Goal: Task Accomplishment & Management: Manage account settings

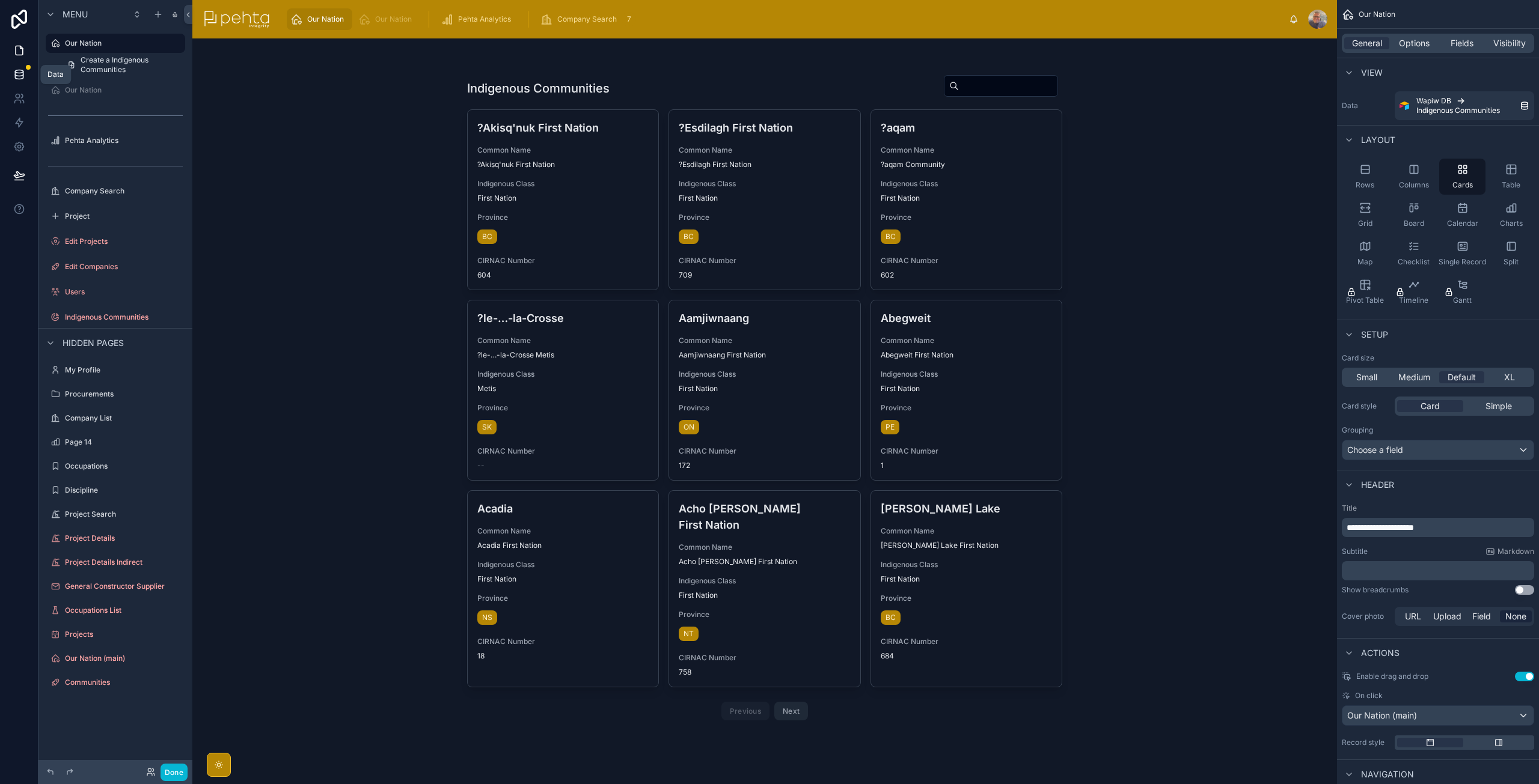
click at [17, 77] on icon at bounding box center [19, 74] width 12 height 12
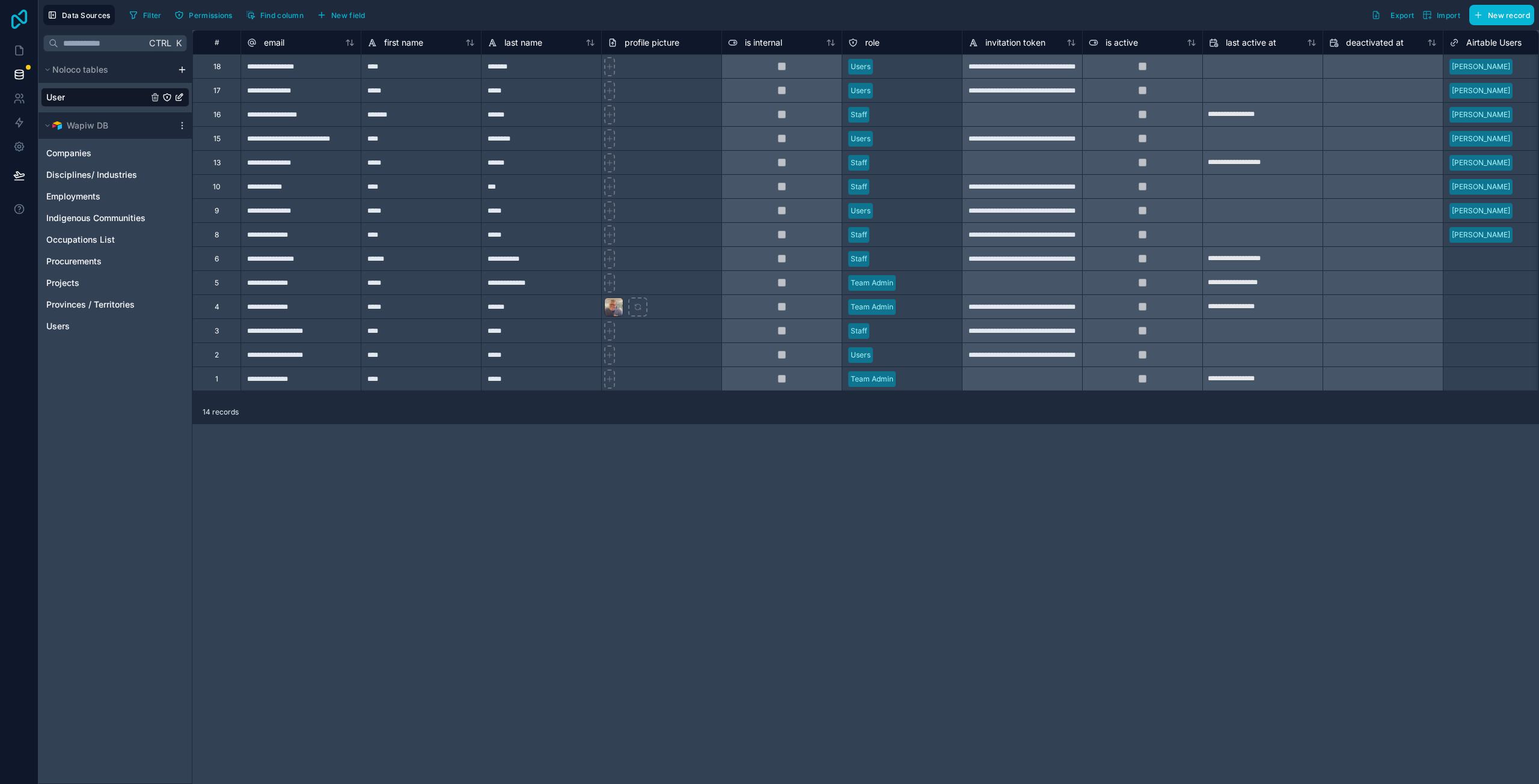
click at [15, 20] on icon at bounding box center [19, 19] width 24 height 19
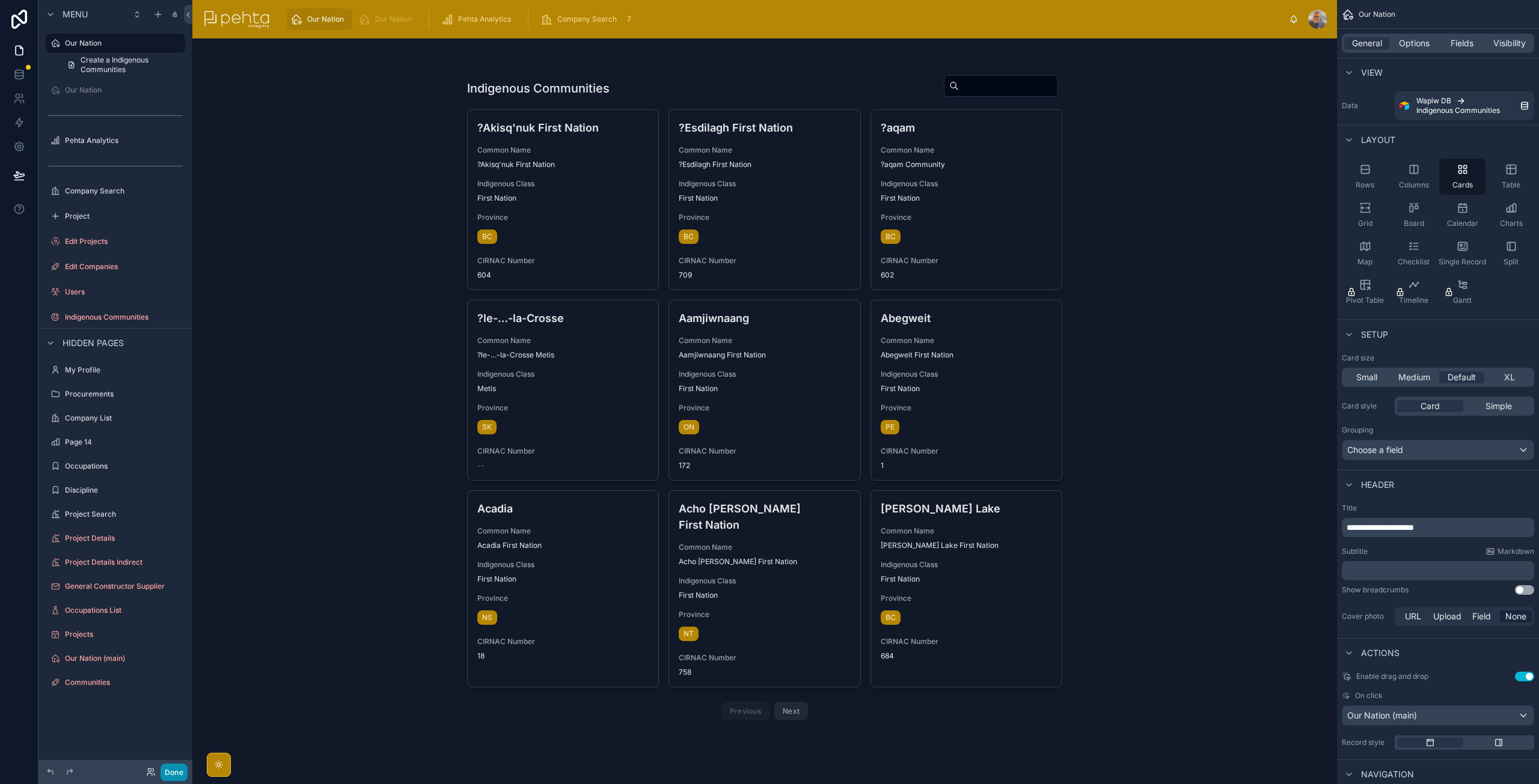
click at [173, 769] on button "Done" at bounding box center [174, 773] width 27 height 18
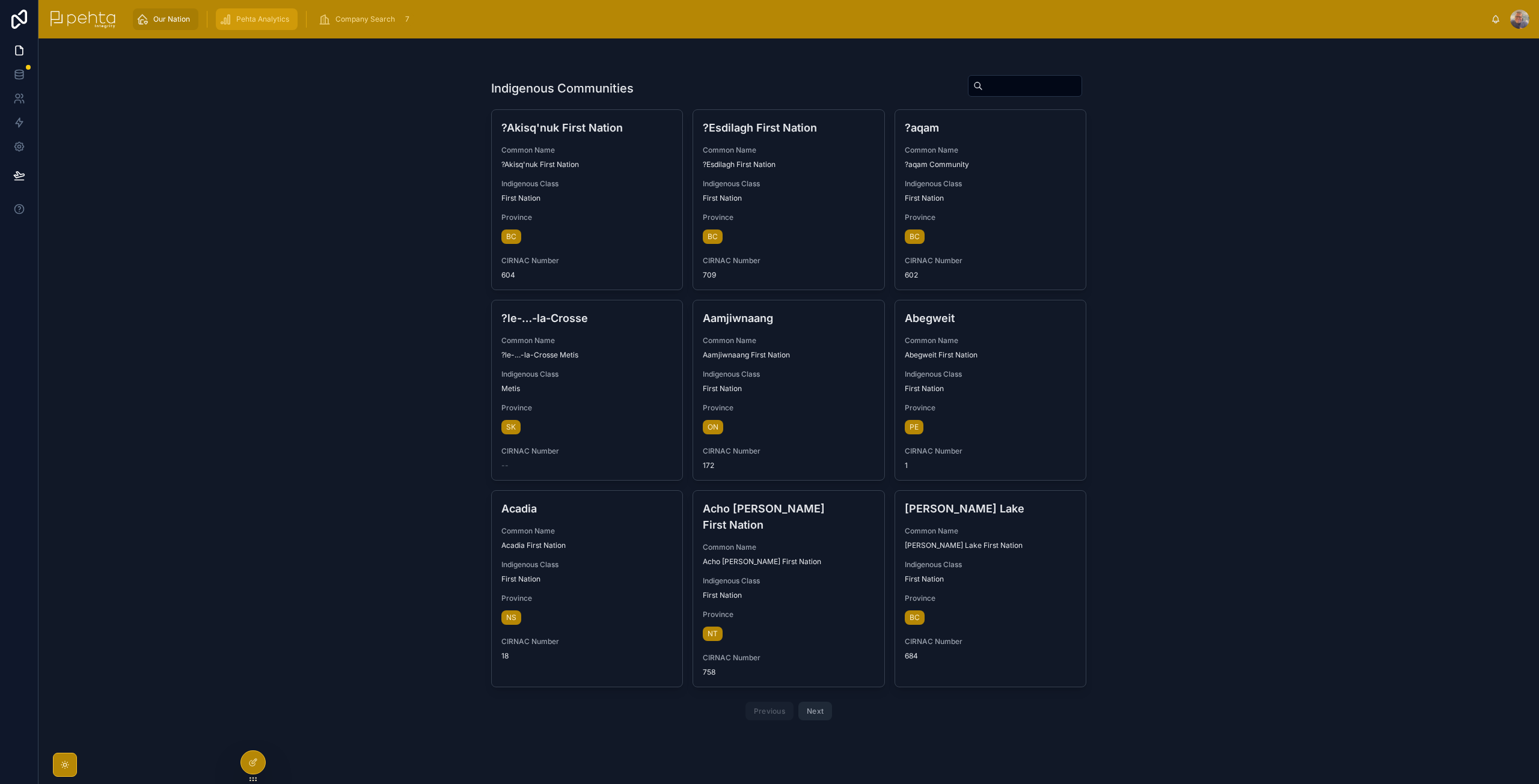
click at [281, 17] on span "Pehta Analytics" at bounding box center [262, 19] width 53 height 10
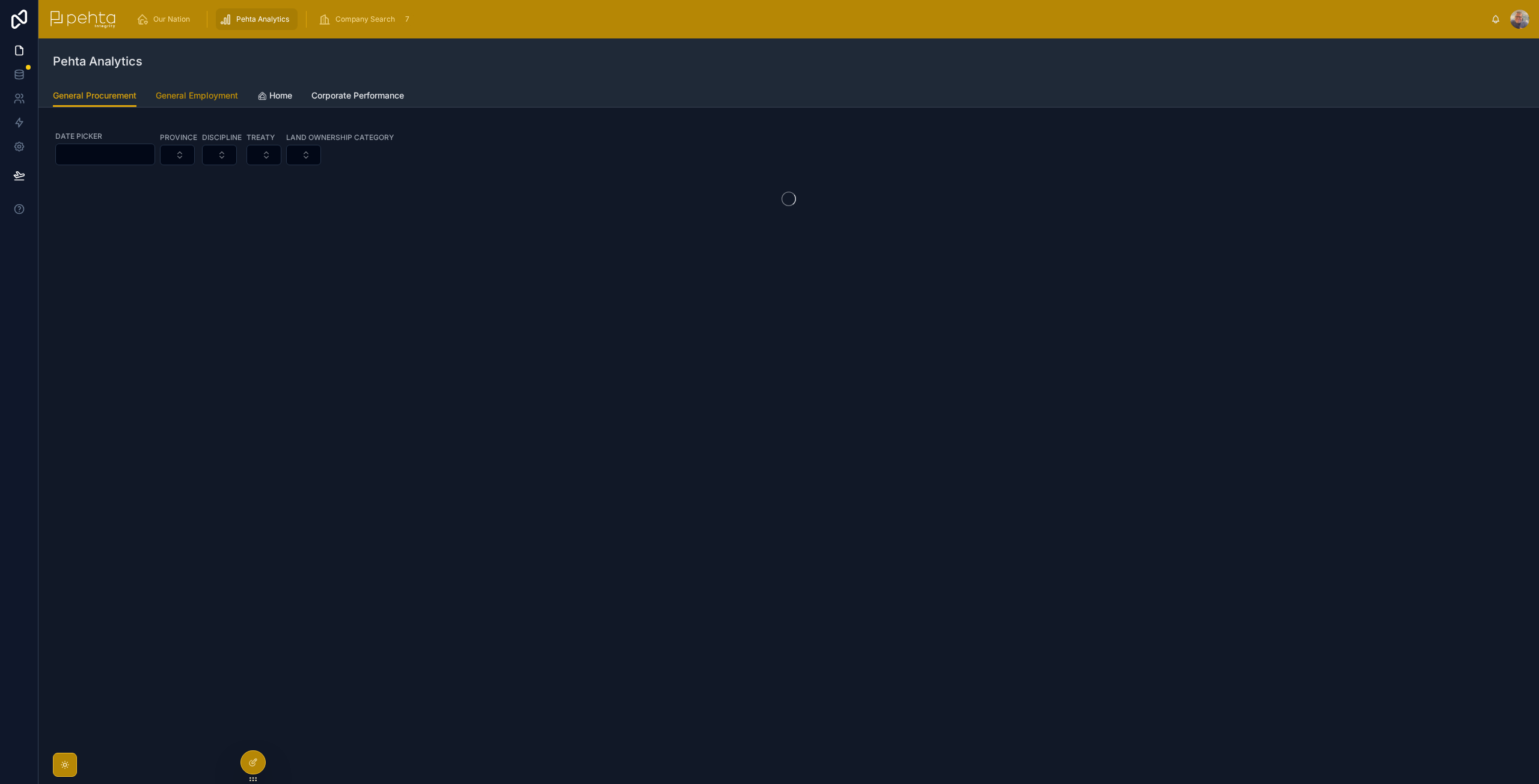
click at [208, 92] on span "General Employment" at bounding box center [197, 95] width 82 height 12
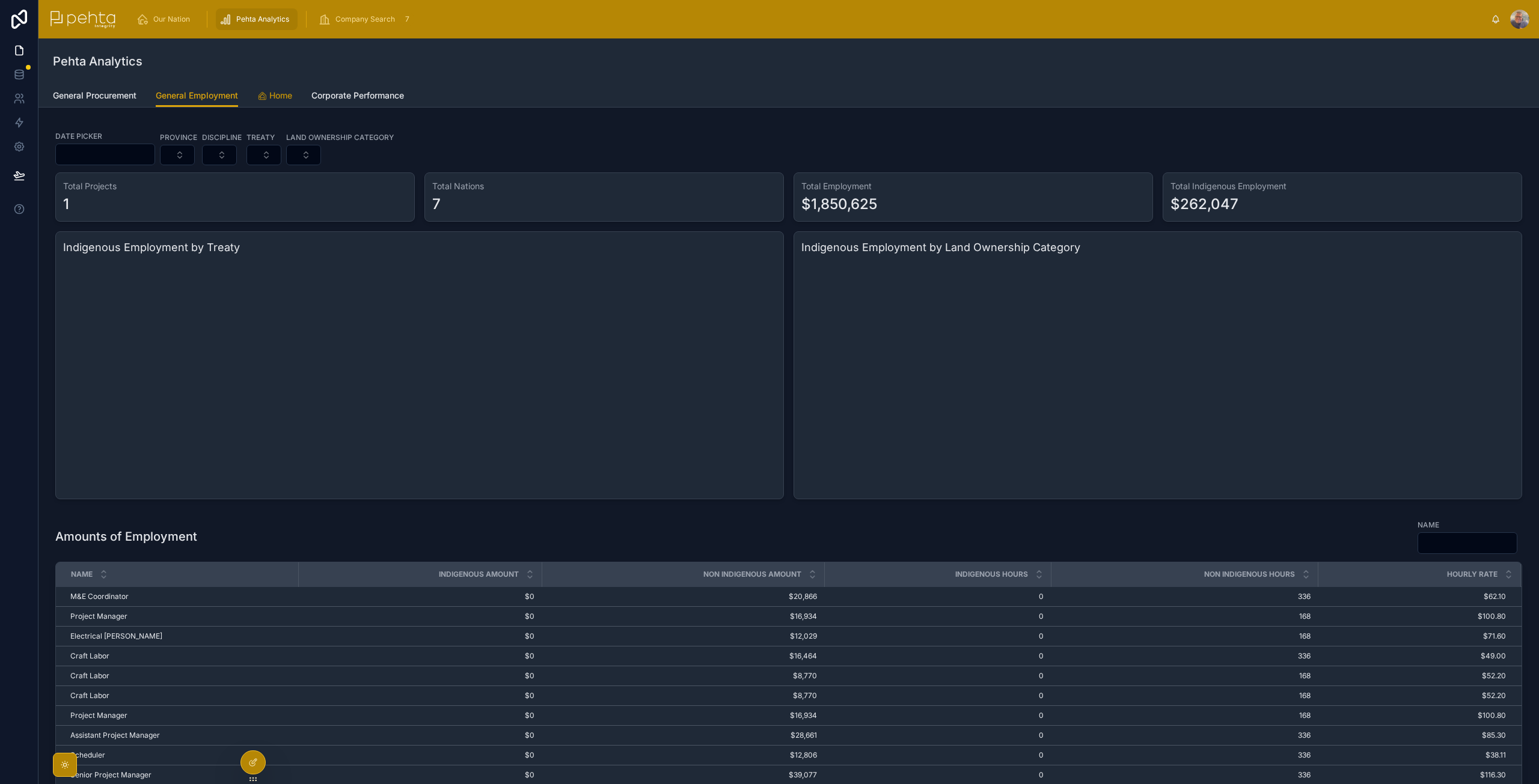
click at [281, 94] on span "Home" at bounding box center [280, 95] width 23 height 12
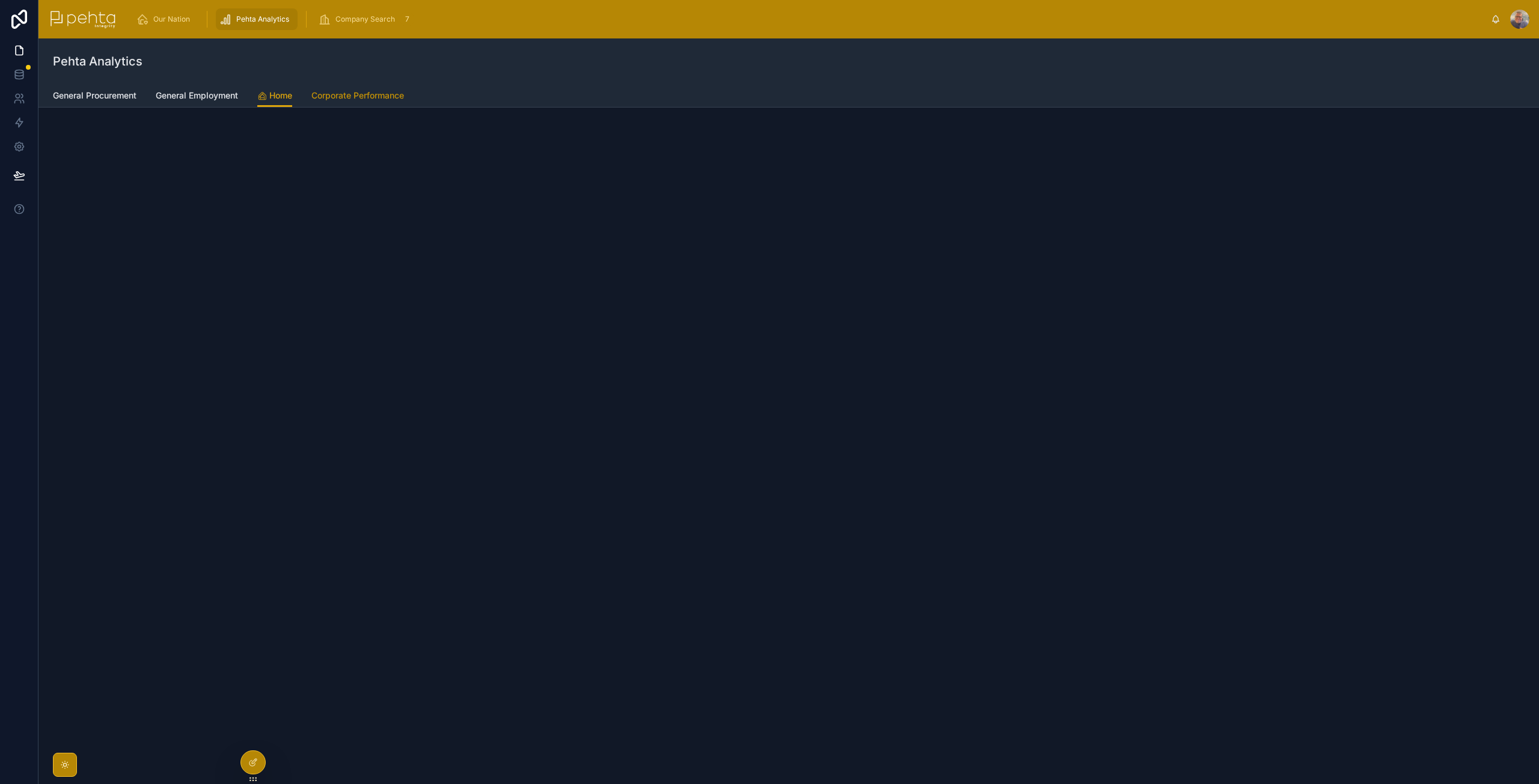
click at [381, 100] on span "Corporate Performance" at bounding box center [358, 95] width 93 height 12
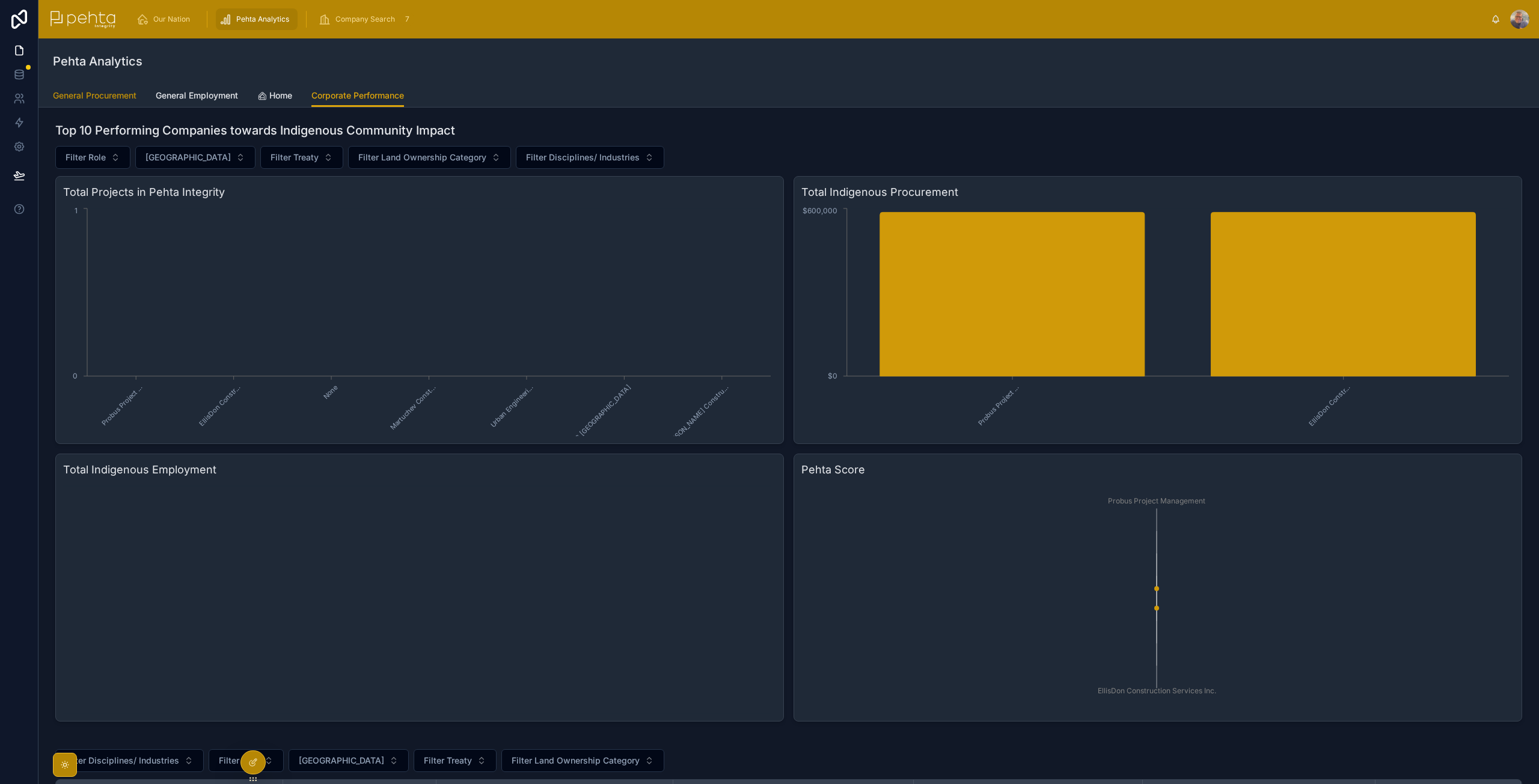
click at [82, 100] on span "General Procurement" at bounding box center [94, 95] width 83 height 12
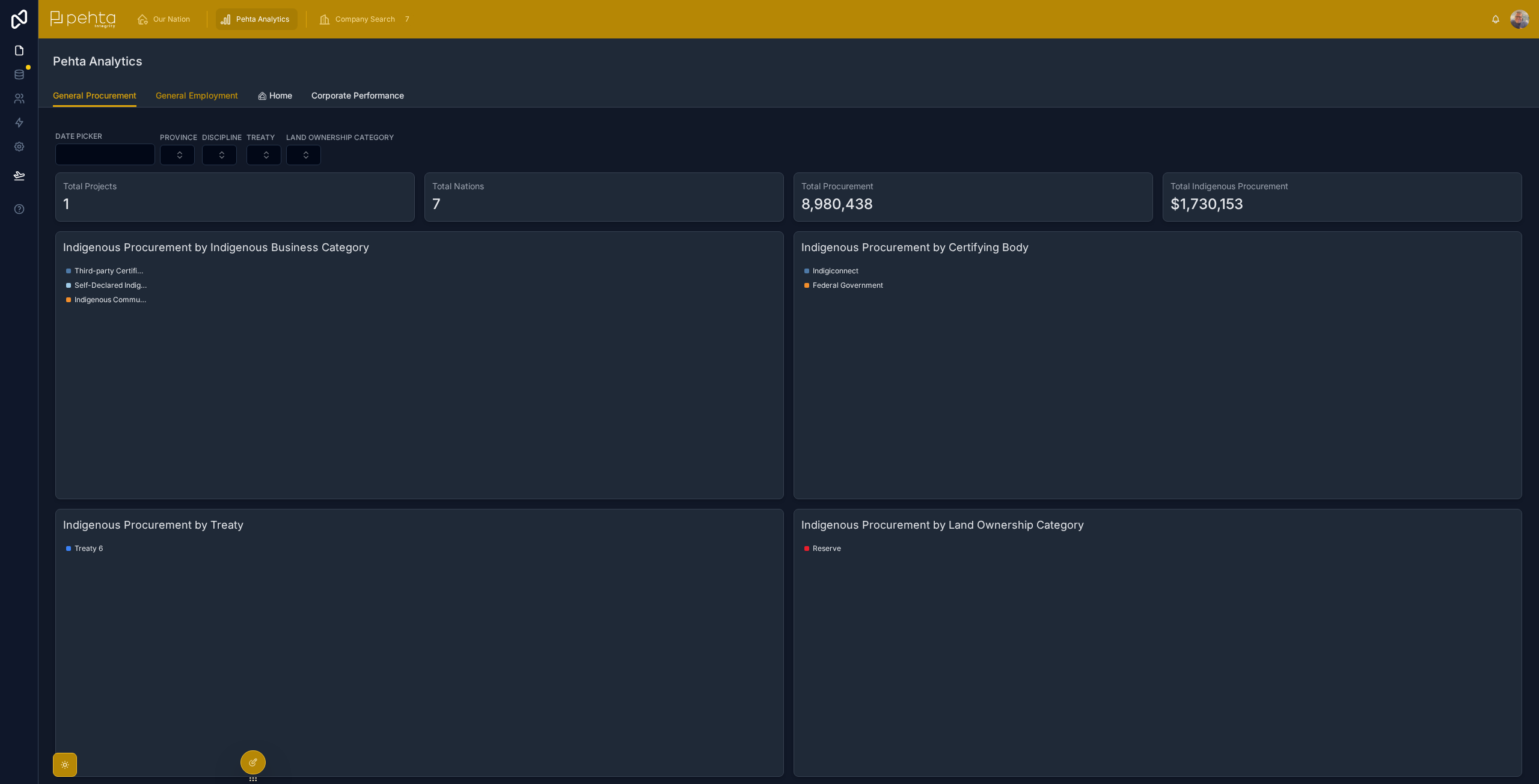
click at [196, 102] on link "General Employment" at bounding box center [197, 97] width 82 height 24
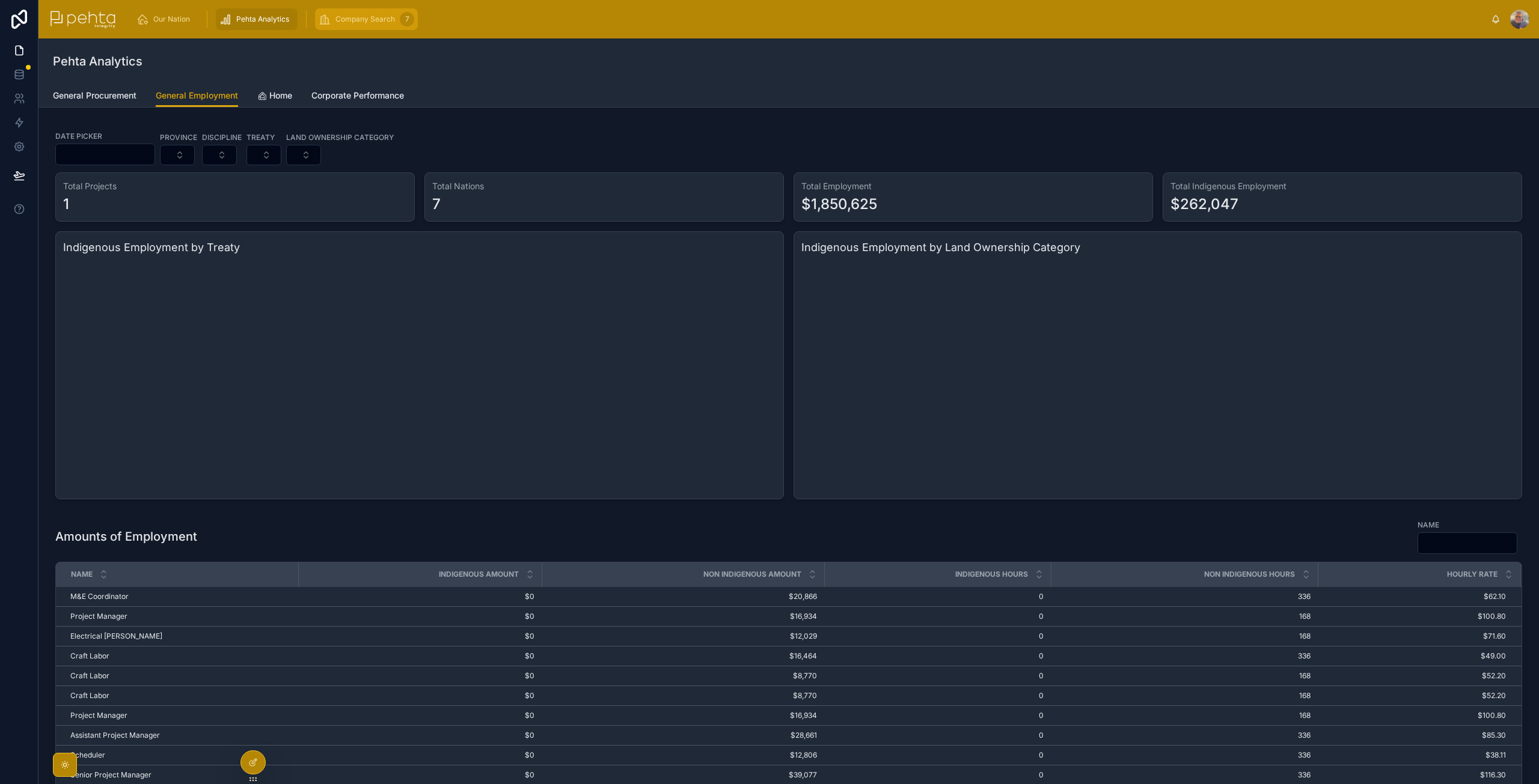
click at [368, 21] on span "Company Search" at bounding box center [365, 19] width 60 height 10
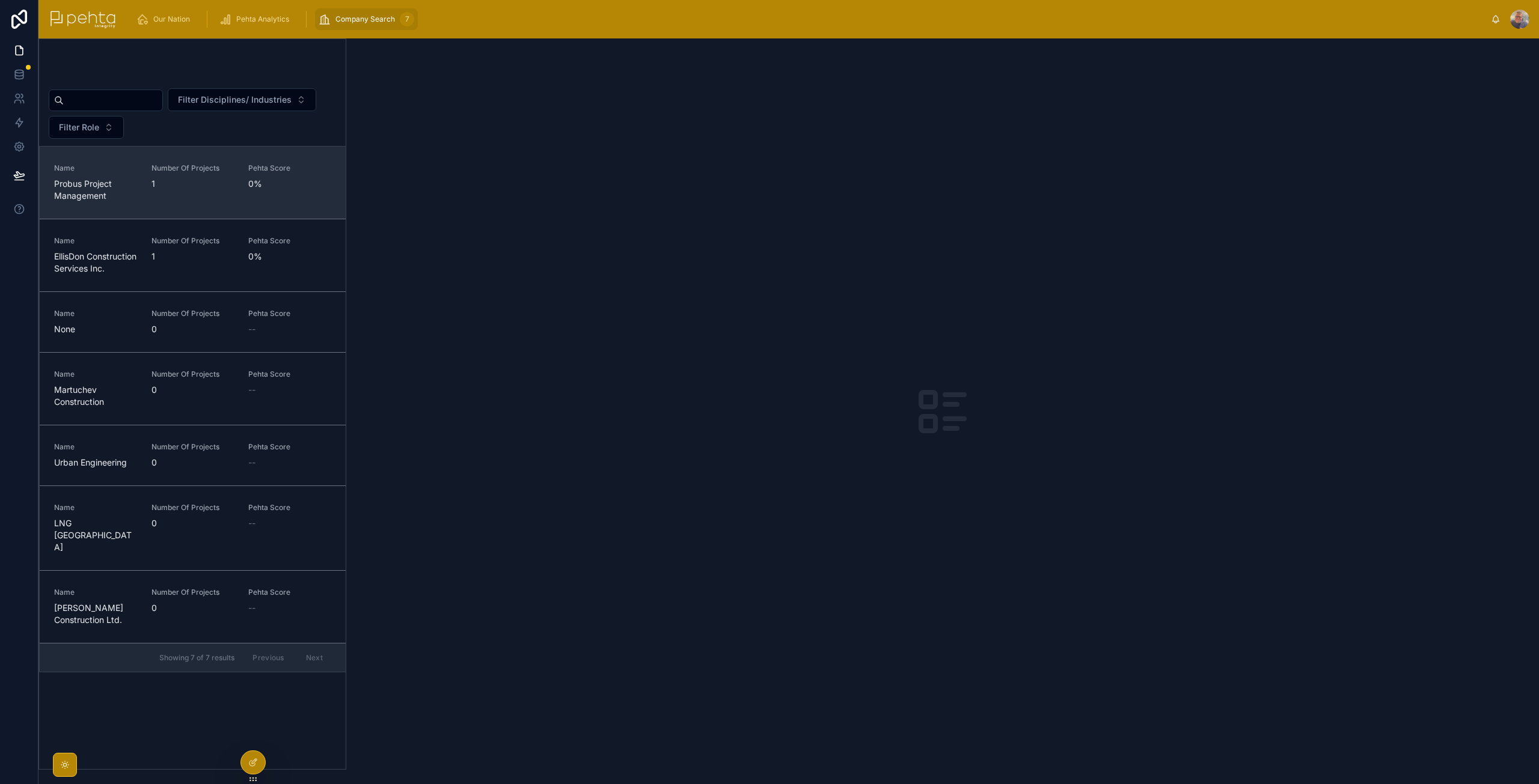
click at [114, 178] on span "Probus Project Management" at bounding box center [95, 190] width 83 height 24
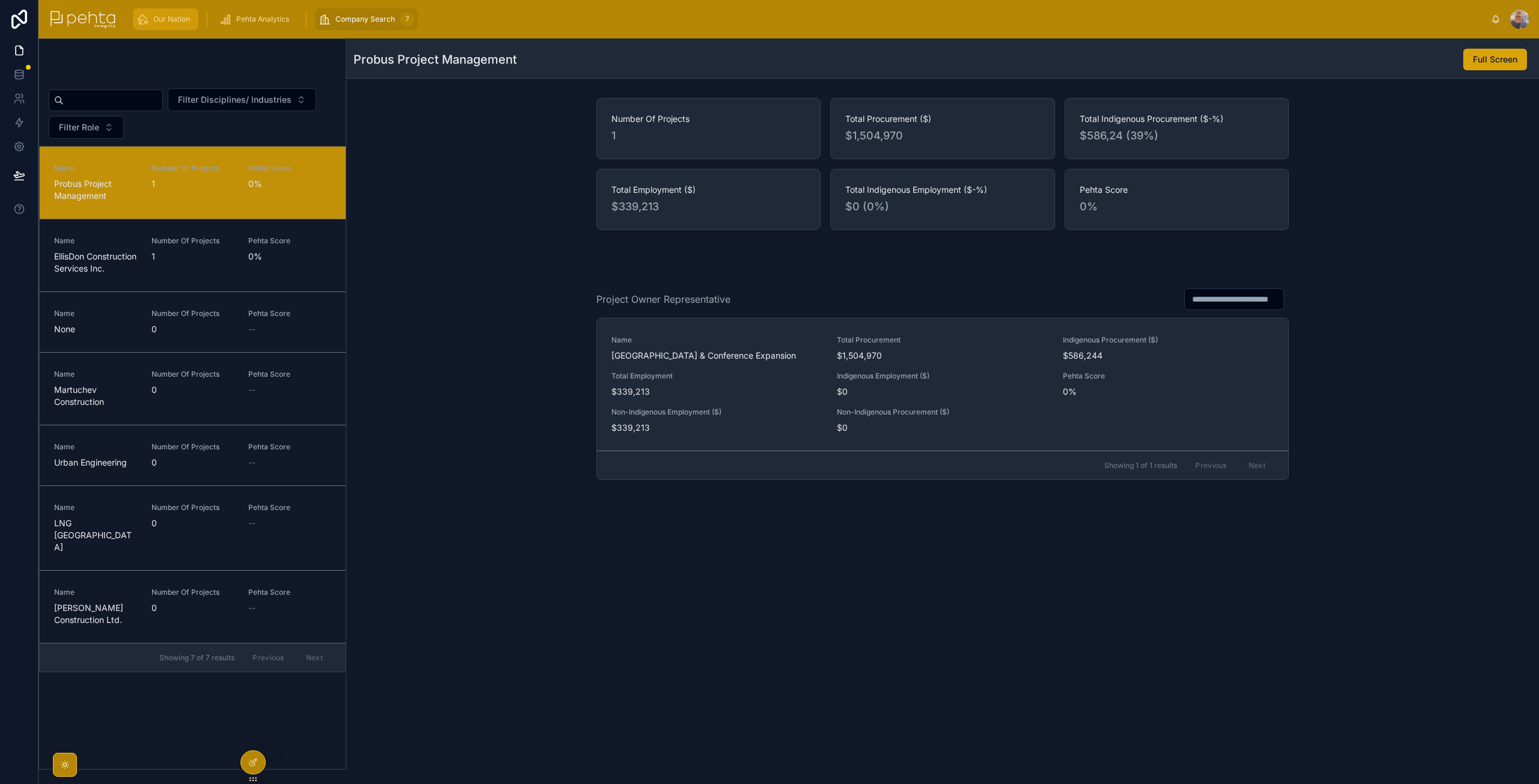
click at [167, 24] on div "Our Nation" at bounding box center [166, 19] width 58 height 19
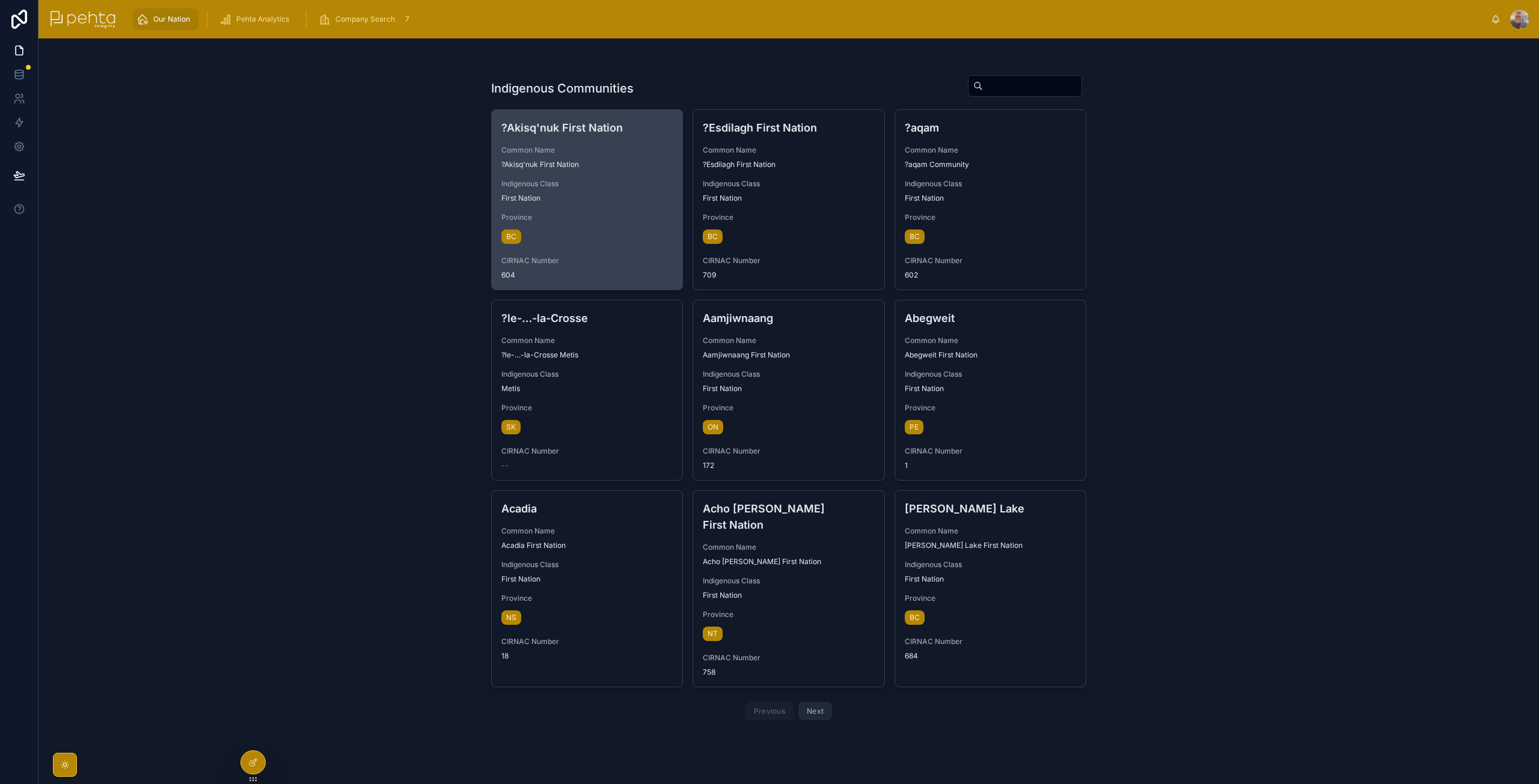
click at [642, 245] on div "BC" at bounding box center [587, 237] width 172 height 19
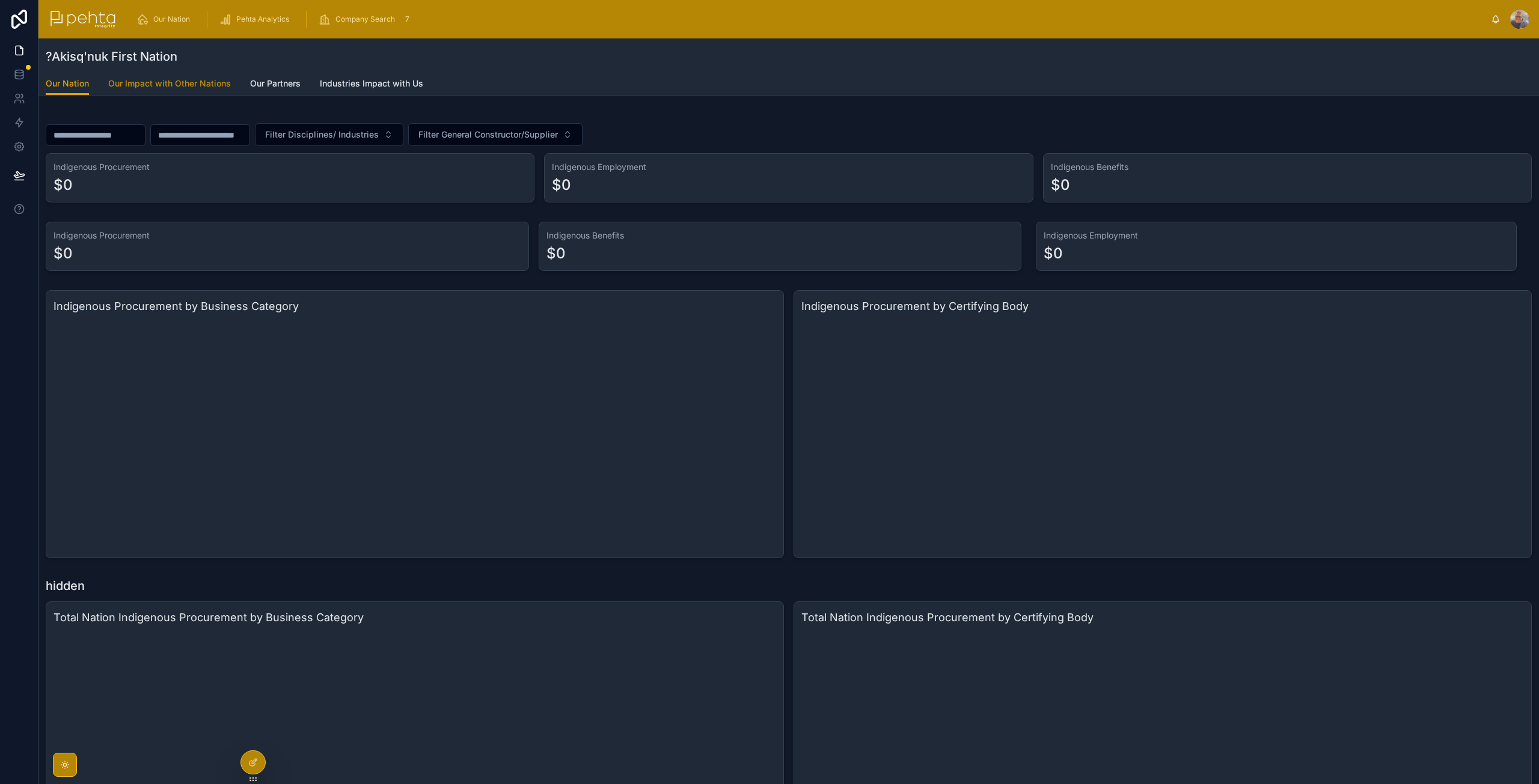
click at [135, 83] on span "Our Impact with Other Nations" at bounding box center [170, 83] width 123 height 12
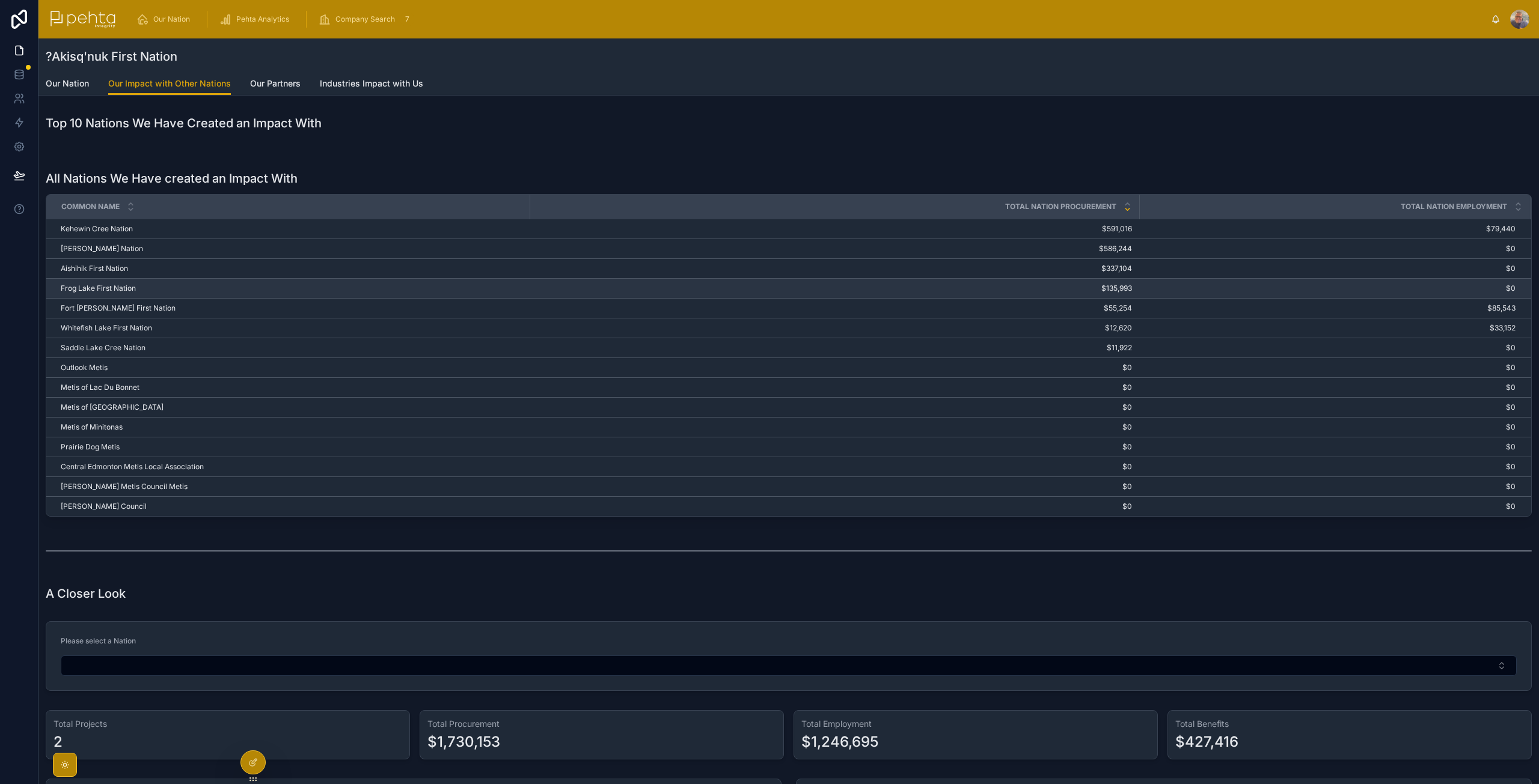
click at [138, 292] on td "Frog Lake First Nation Frog Lake First Nation" at bounding box center [288, 288] width 483 height 20
click at [74, 291] on span "Frog Lake First Nation" at bounding box center [98, 288] width 75 height 10
click at [82, 279] on td "Frog Lake First Nation Frog Lake First Nation" at bounding box center [288, 288] width 483 height 20
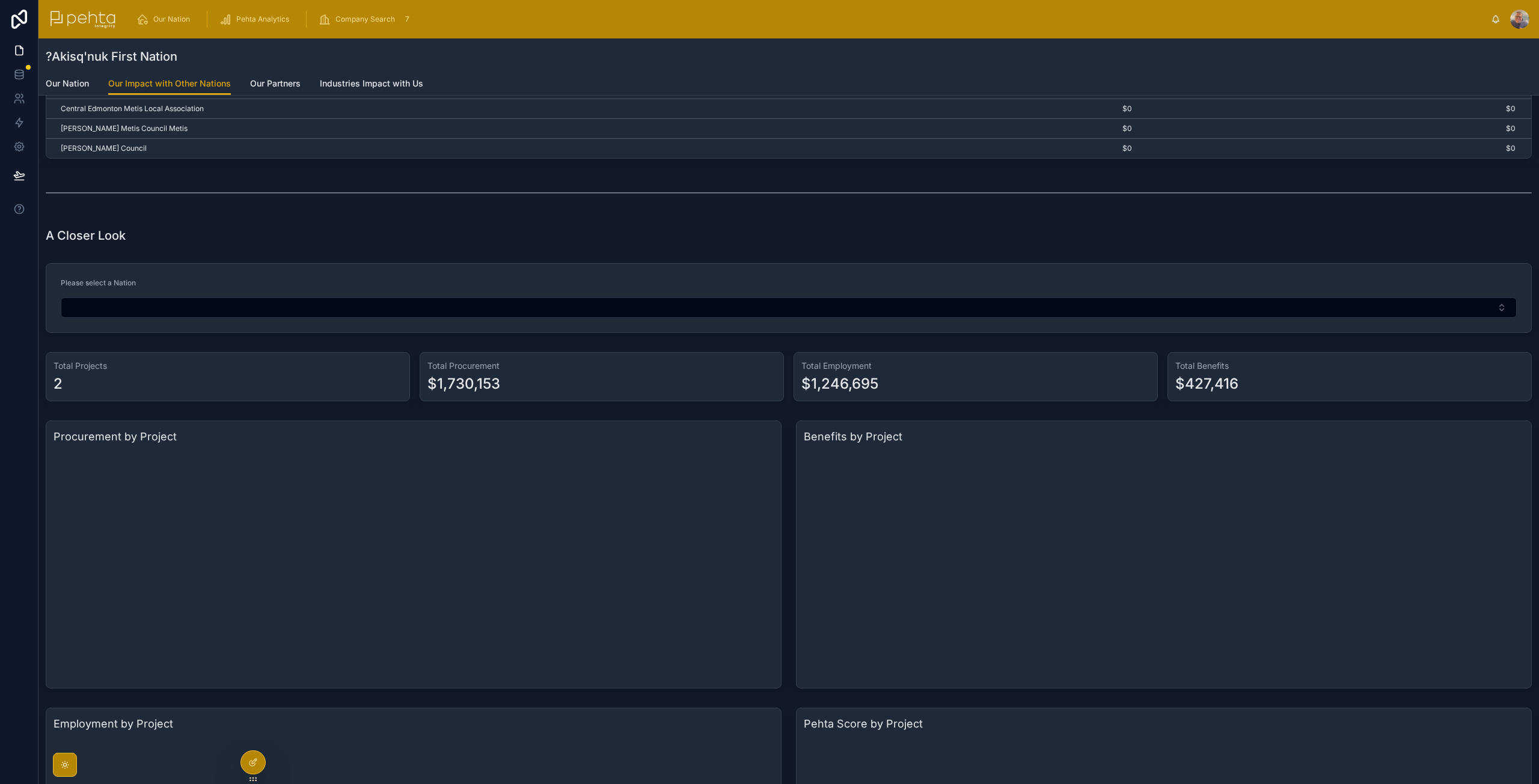
scroll to position [361, 0]
click at [123, 296] on div "Please select a Nation" at bounding box center [788, 296] width 1457 height 40
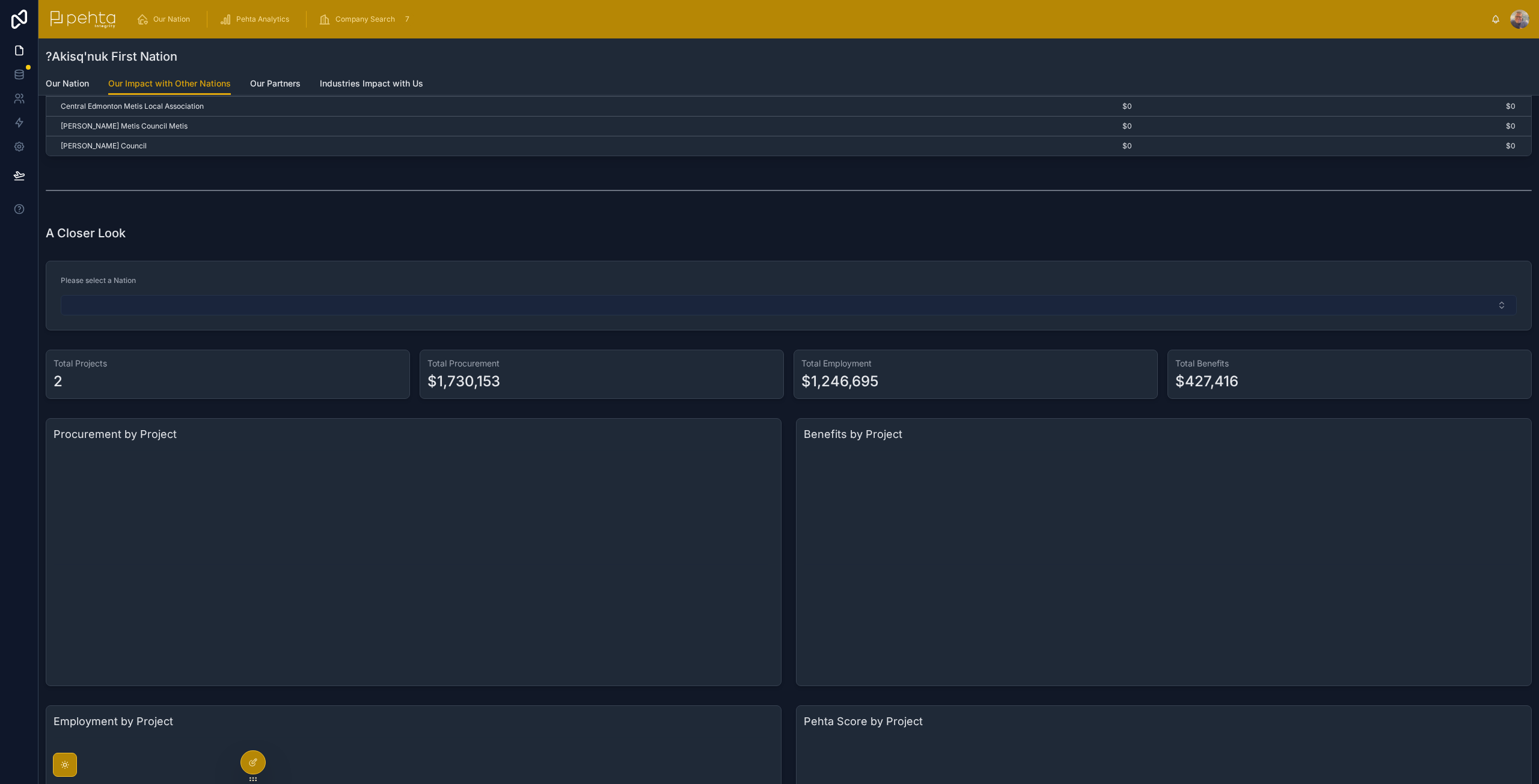
click at [160, 304] on button "Select Button" at bounding box center [788, 304] width 1457 height 20
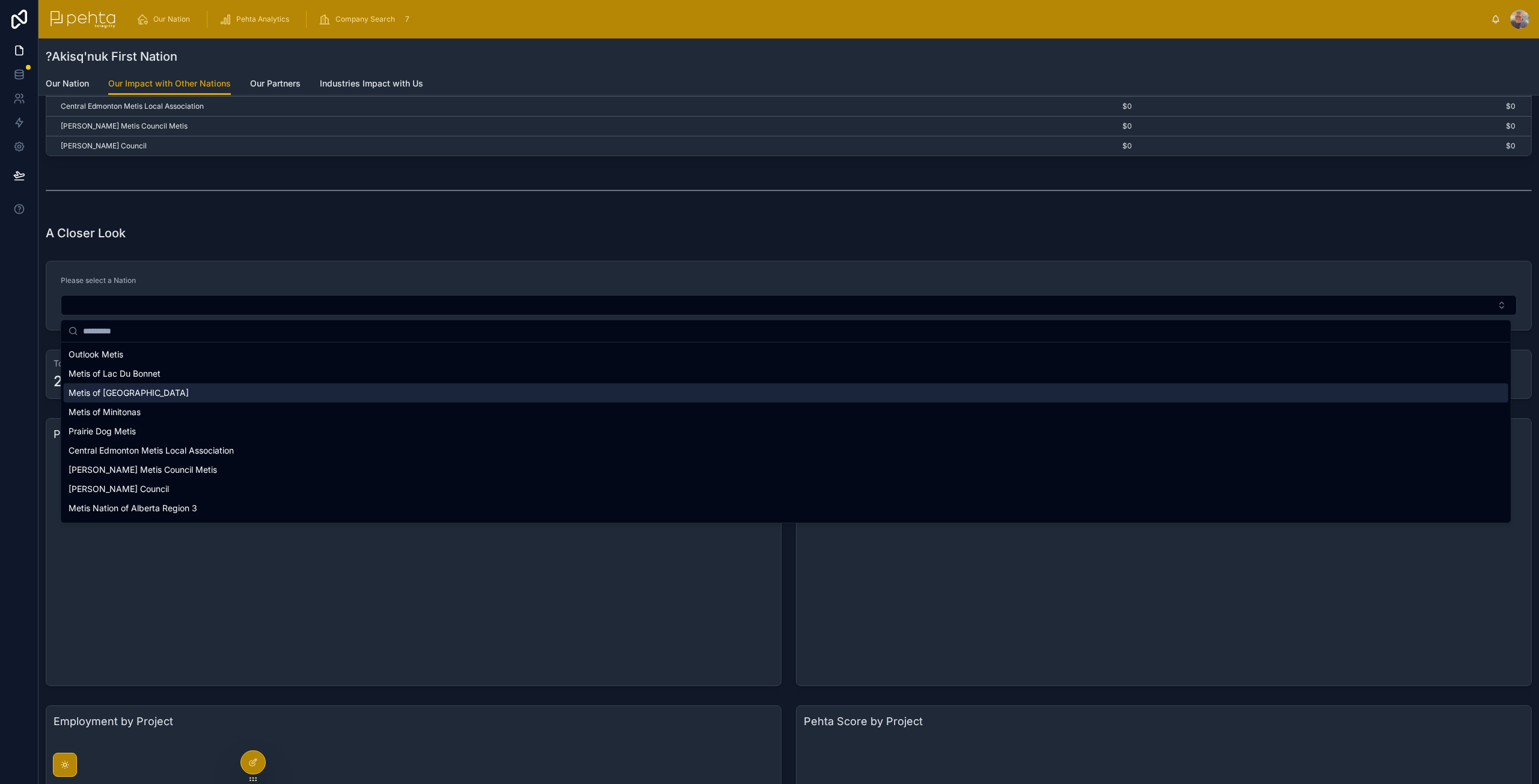
click at [152, 390] on span "Metis of [GEOGRAPHIC_DATA]" at bounding box center [128, 392] width 120 height 12
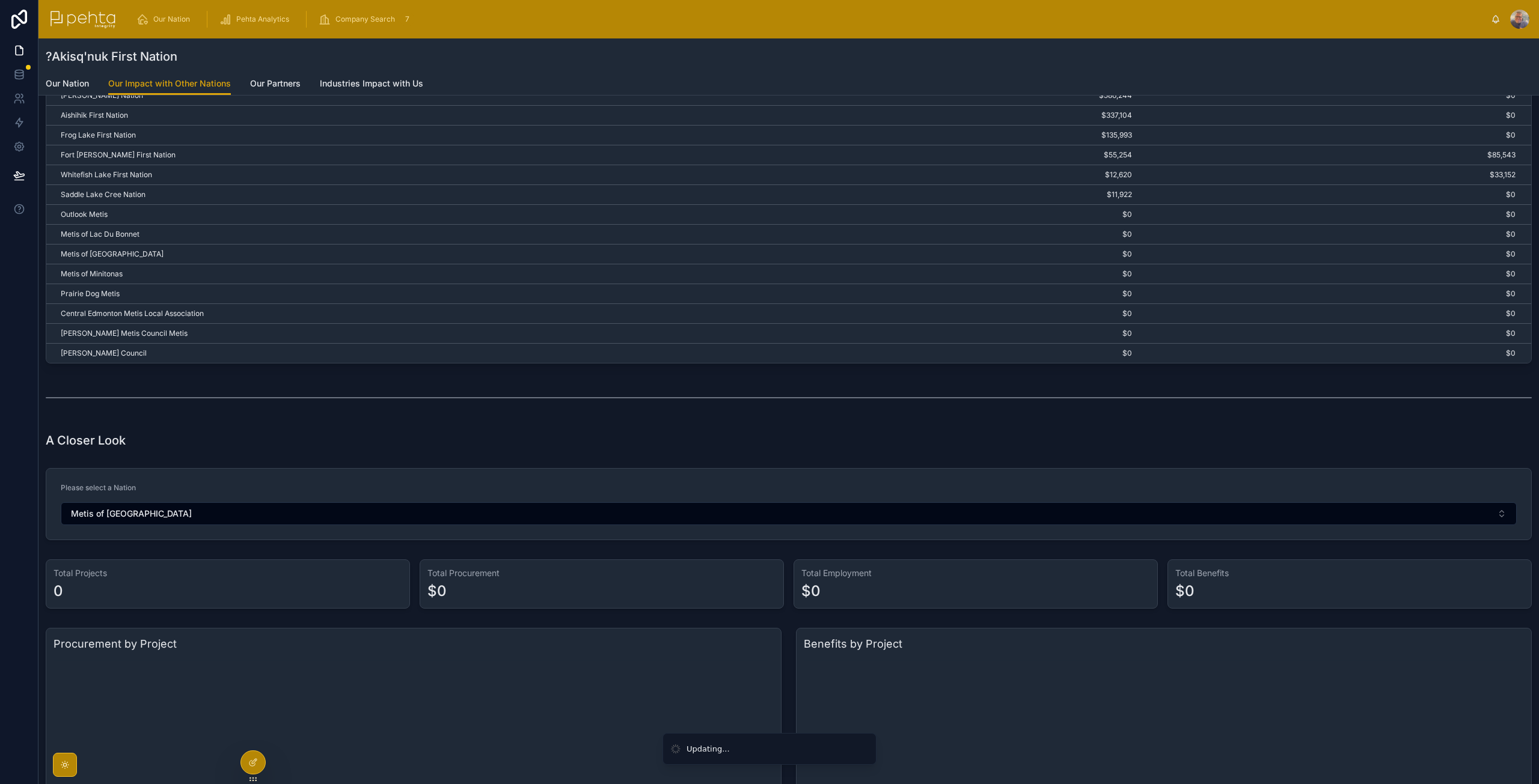
scroll to position [0, 0]
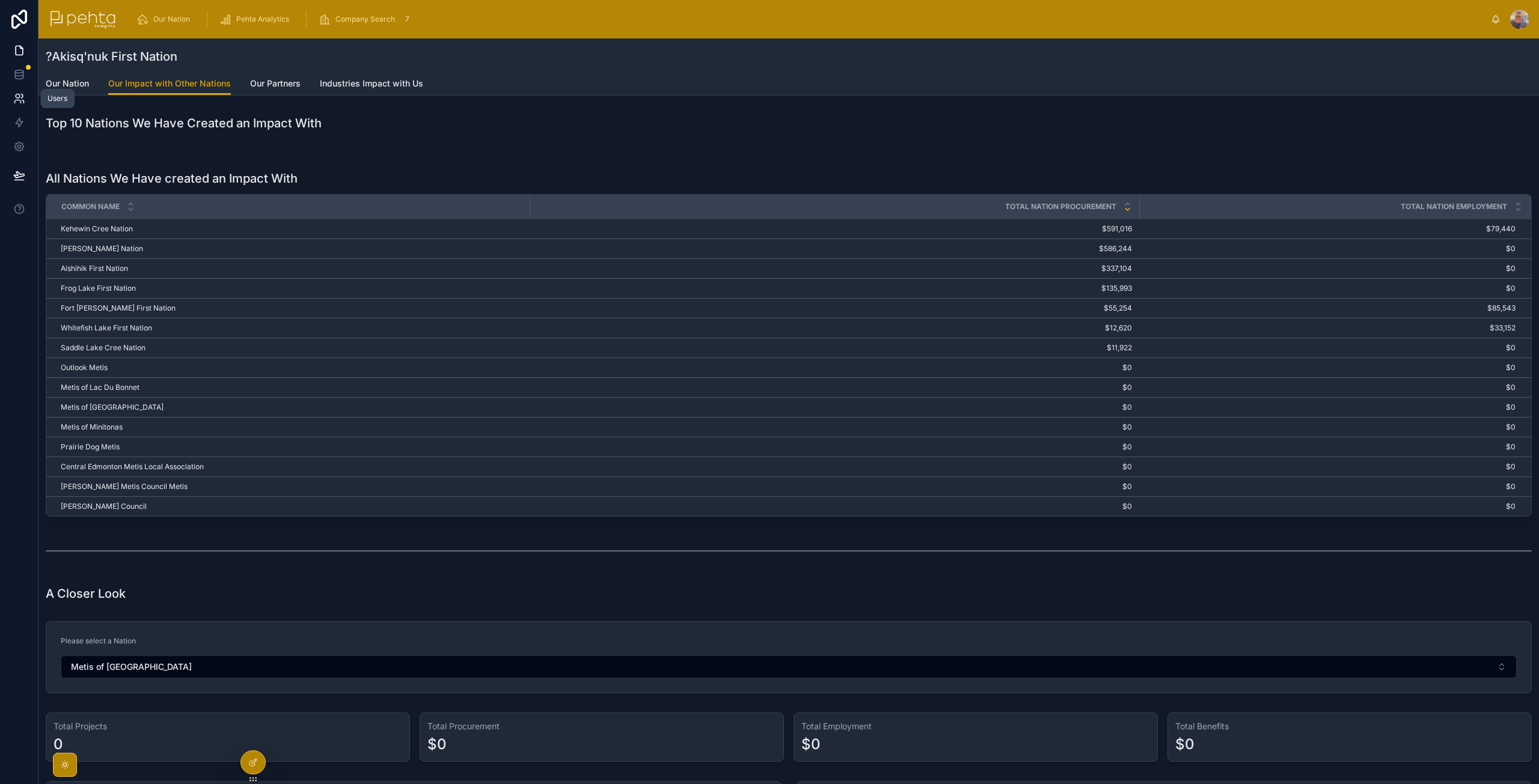
click at [12, 105] on link at bounding box center [19, 99] width 38 height 24
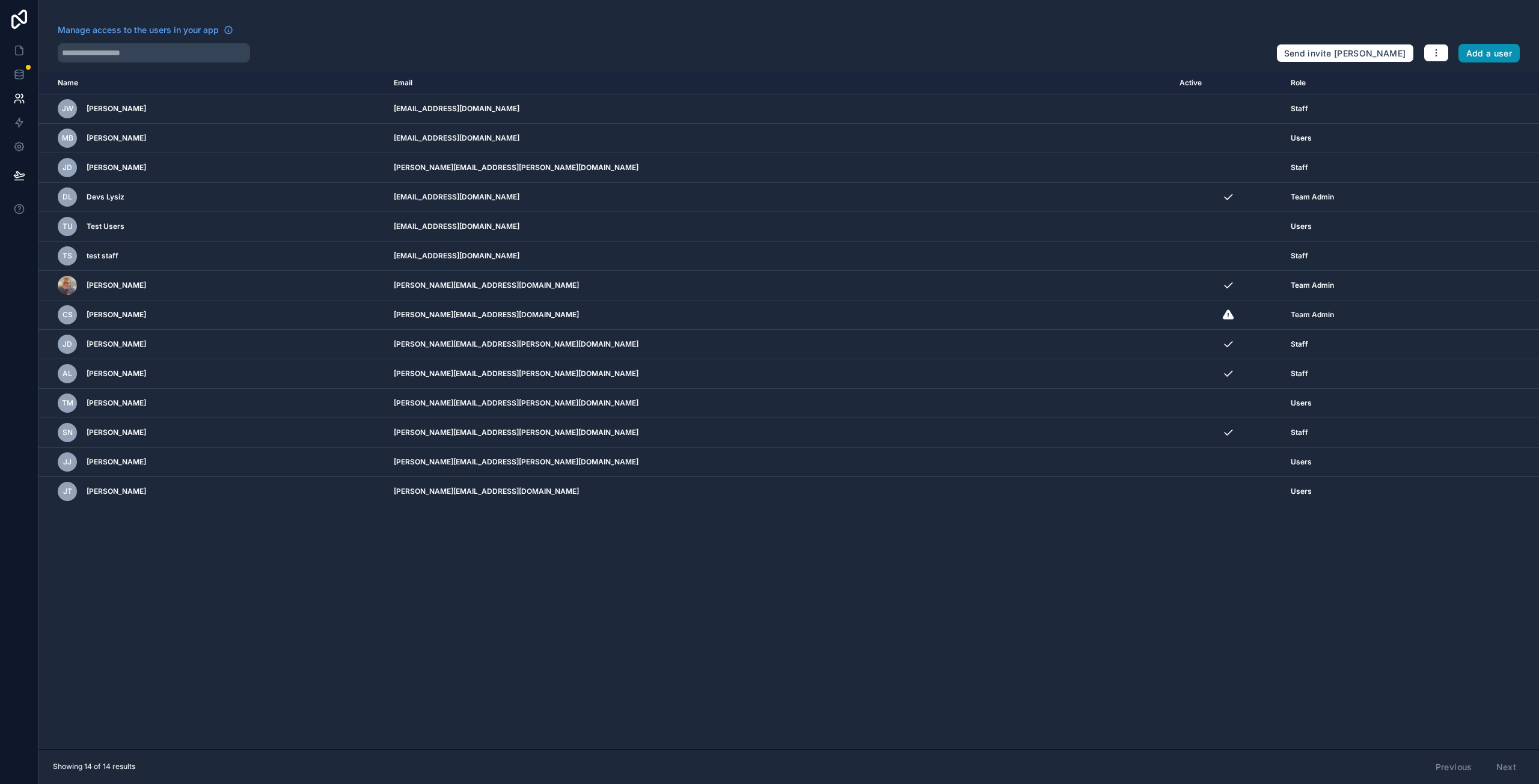
click at [1497, 49] on button "Add a user" at bounding box center [1490, 53] width 62 height 19
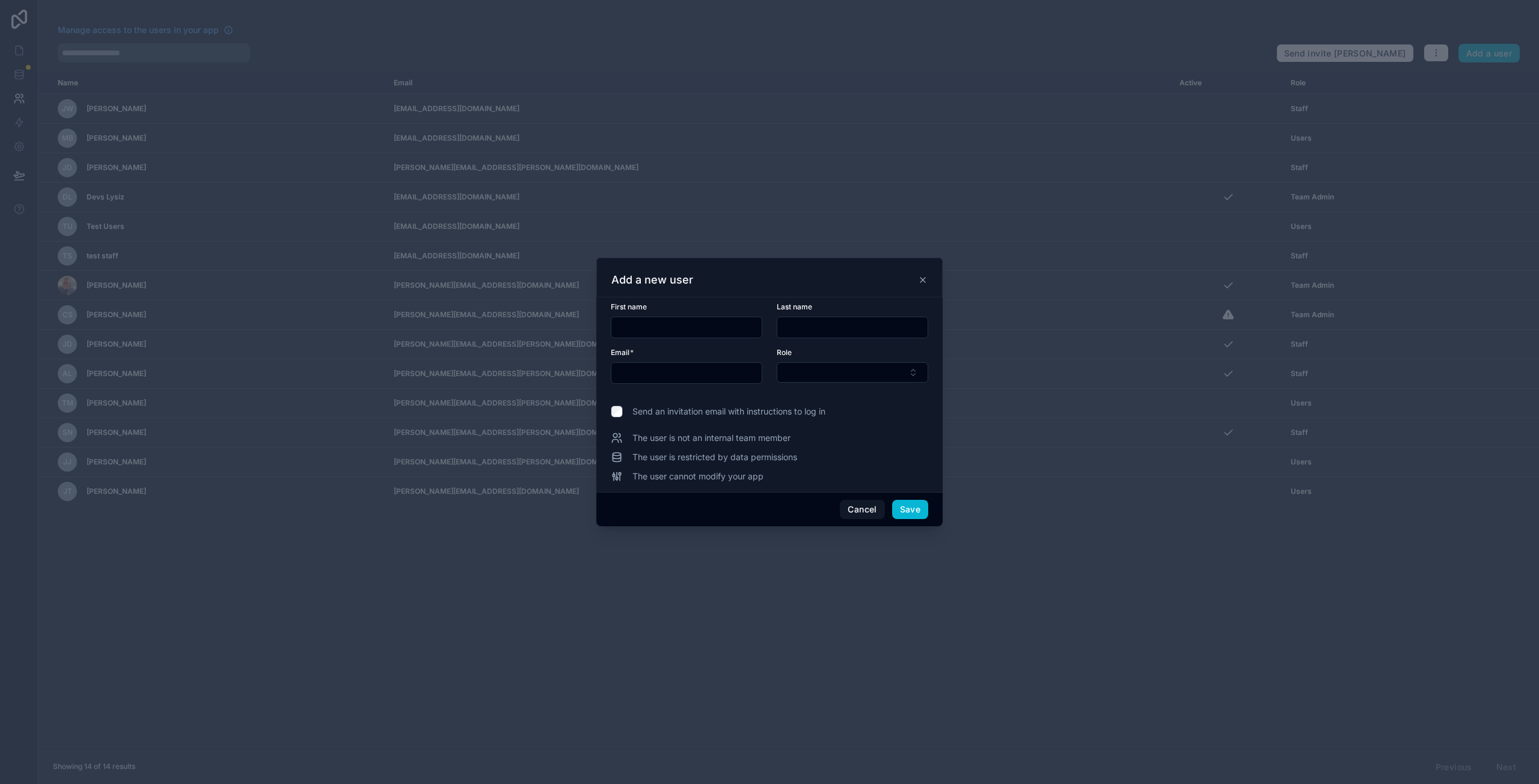
click at [658, 318] on div at bounding box center [687, 327] width 152 height 22
click at [684, 328] on input "text" at bounding box center [687, 327] width 150 height 17
click at [923, 281] on icon at bounding box center [923, 280] width 10 height 10
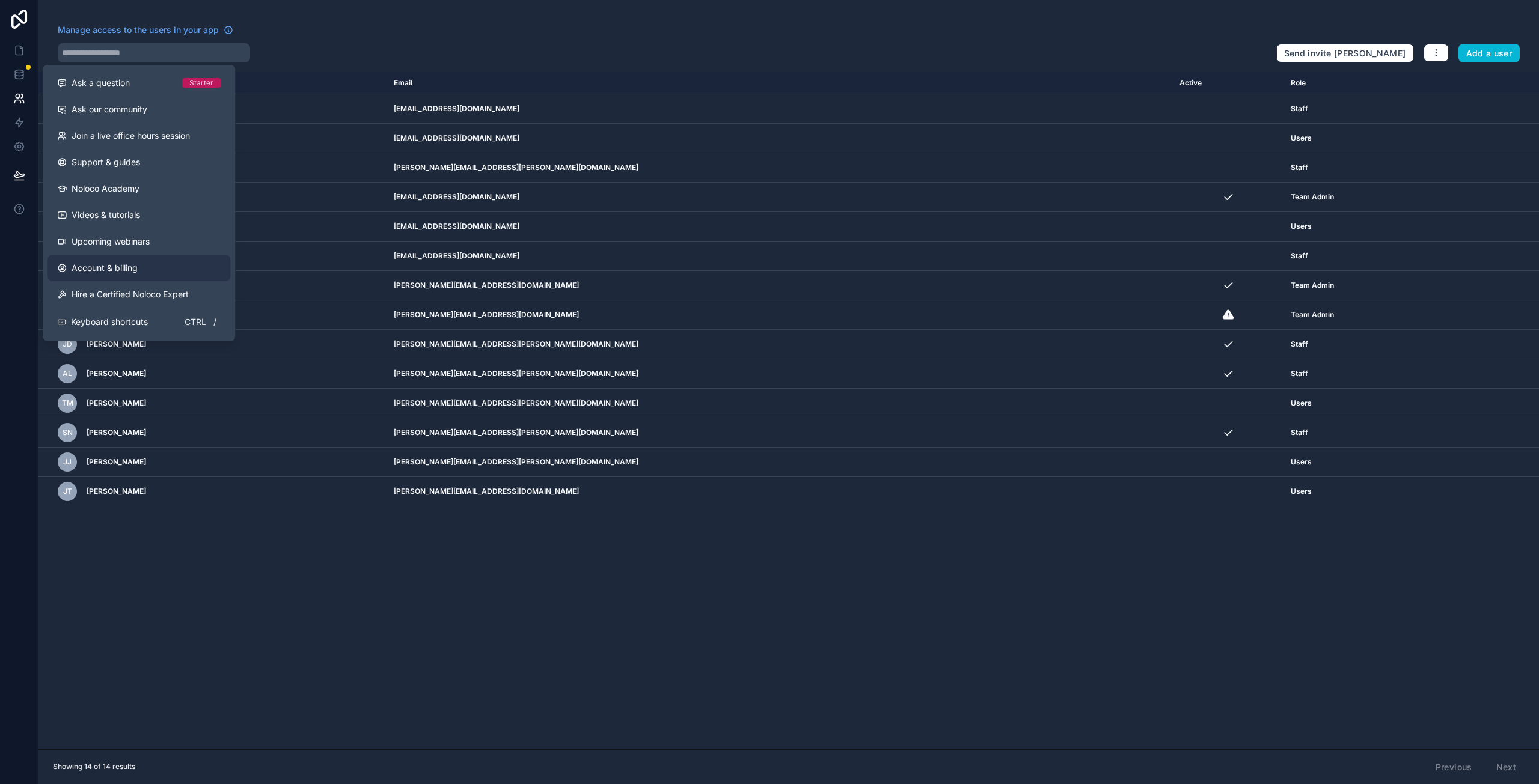
click at [111, 263] on span "Account & billing" at bounding box center [105, 267] width 66 height 12
